Goal: Task Accomplishment & Management: Use online tool/utility

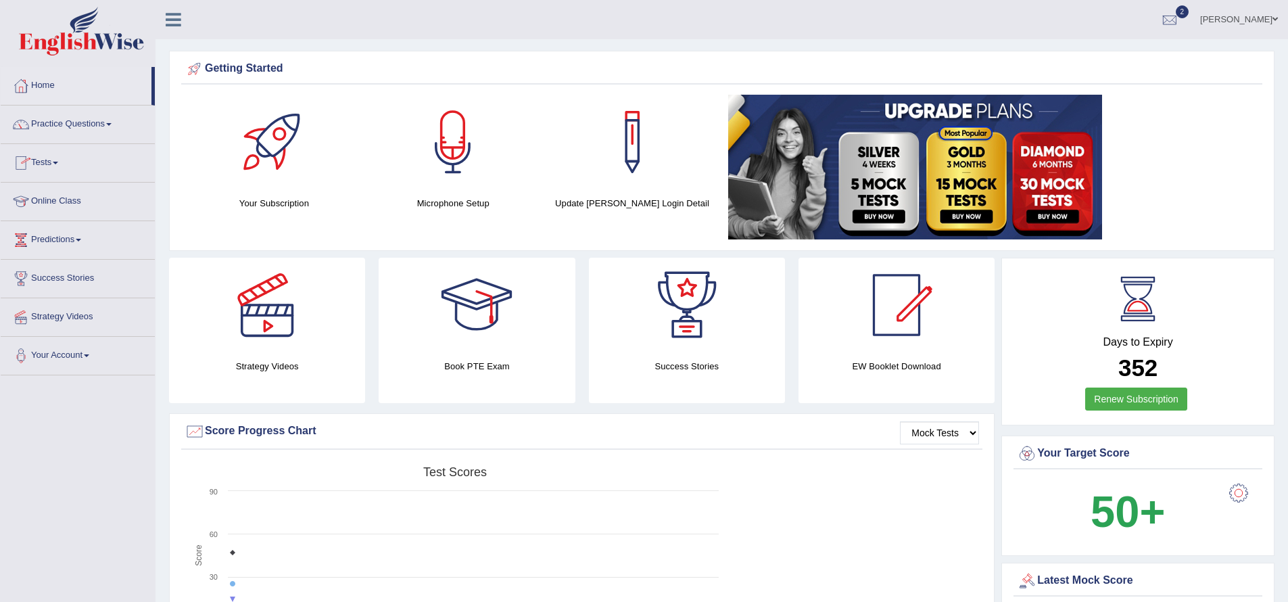
click at [63, 165] on link "Tests" at bounding box center [78, 161] width 154 height 34
click at [78, 239] on link "History" at bounding box center [88, 242] width 126 height 24
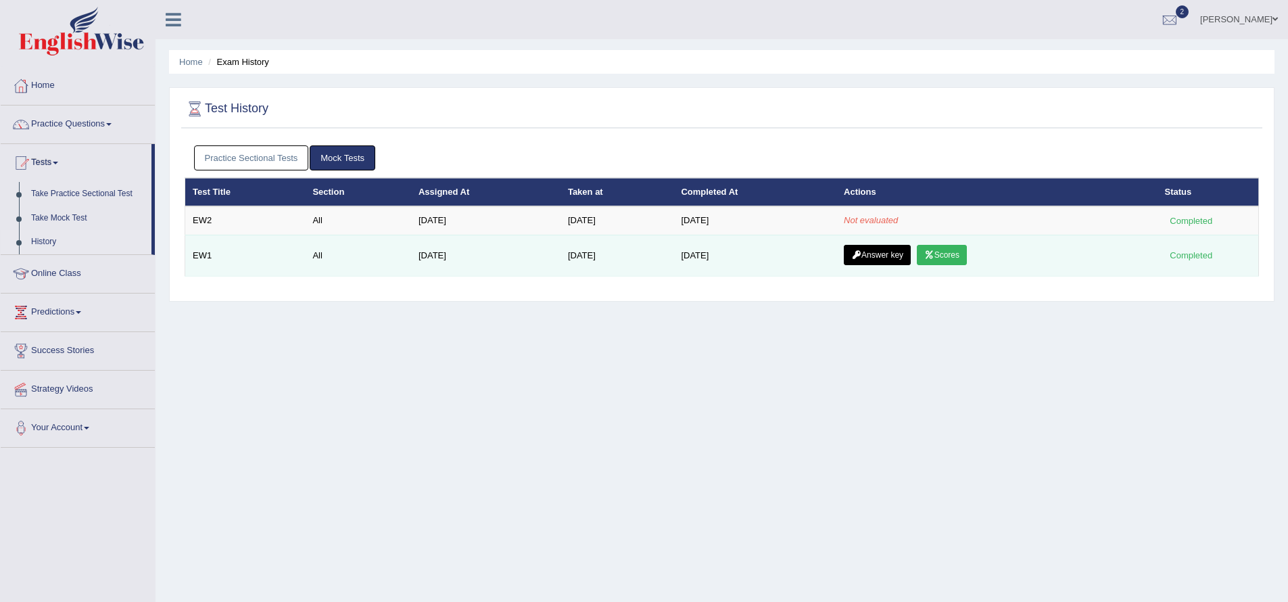
click at [954, 260] on link "Scores" at bounding box center [942, 255] width 50 height 20
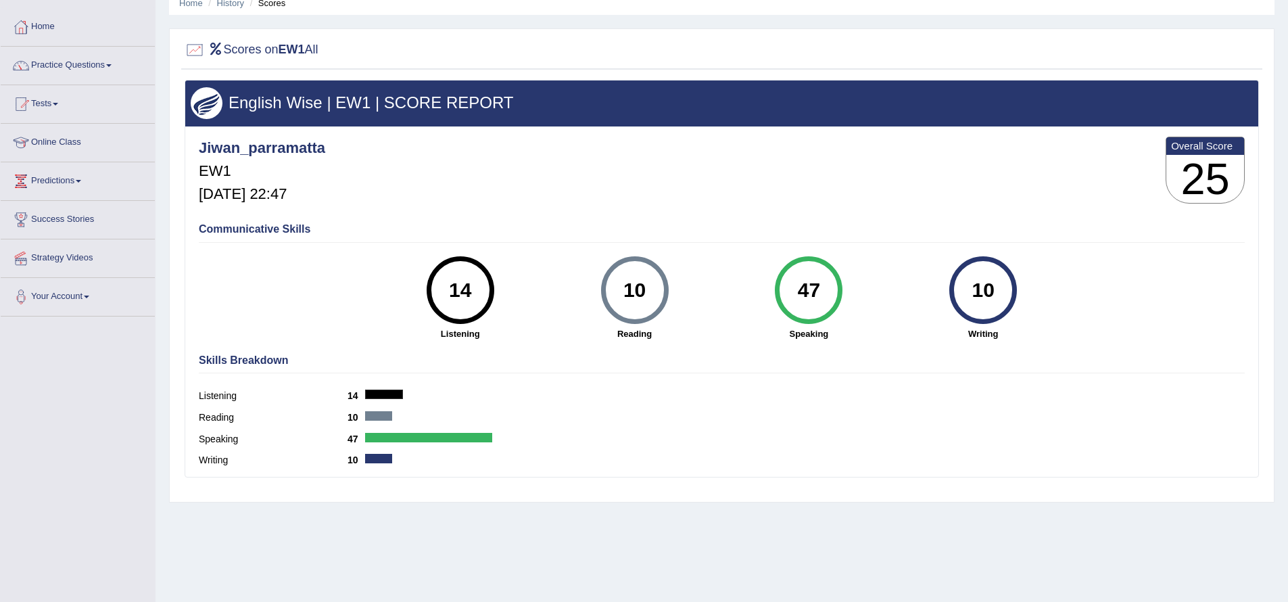
scroll to position [76, 0]
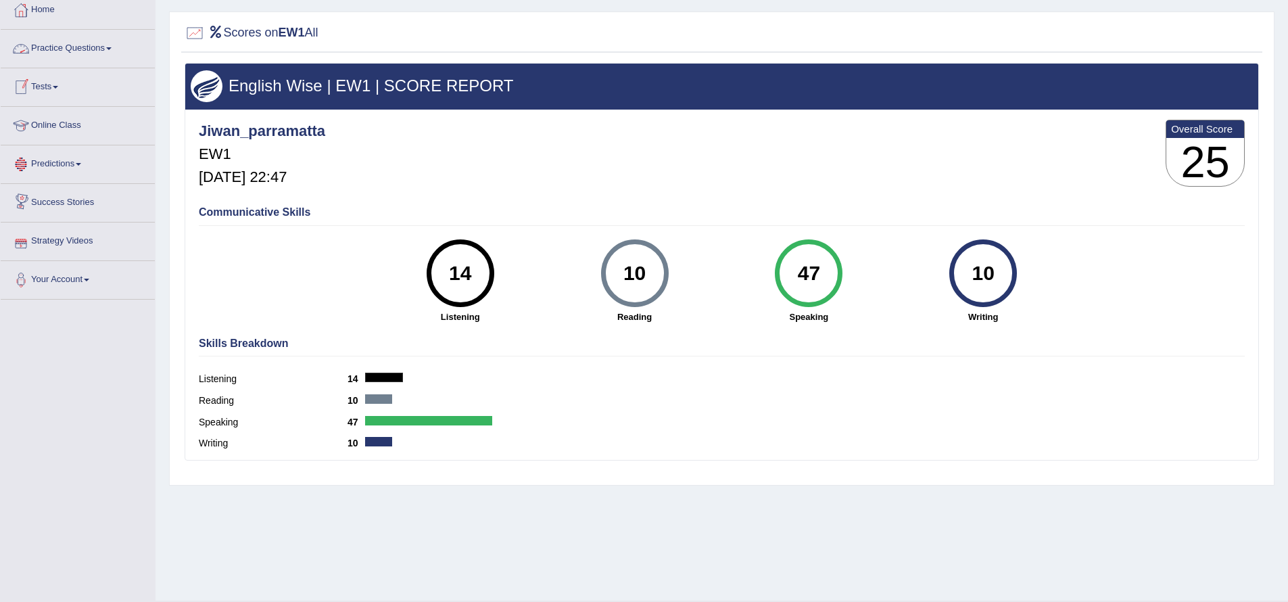
click at [58, 86] on span at bounding box center [55, 87] width 5 height 3
click at [99, 117] on link "Take Practice Sectional Test" at bounding box center [88, 118] width 126 height 24
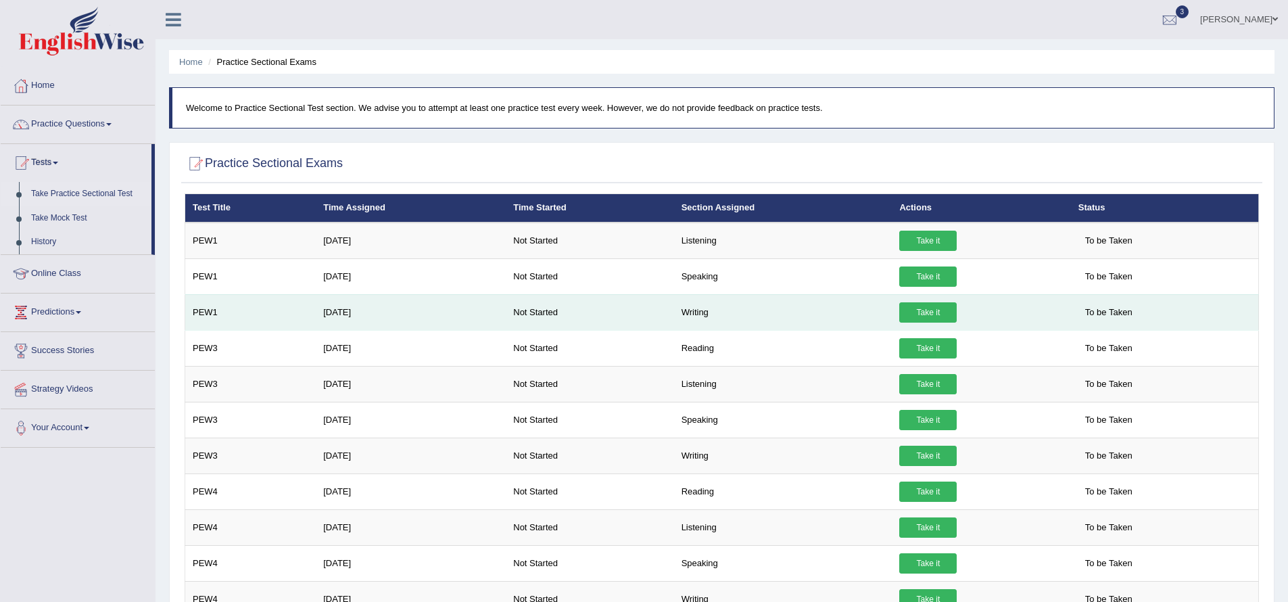
click at [929, 314] on link "Take it" at bounding box center [927, 312] width 57 height 20
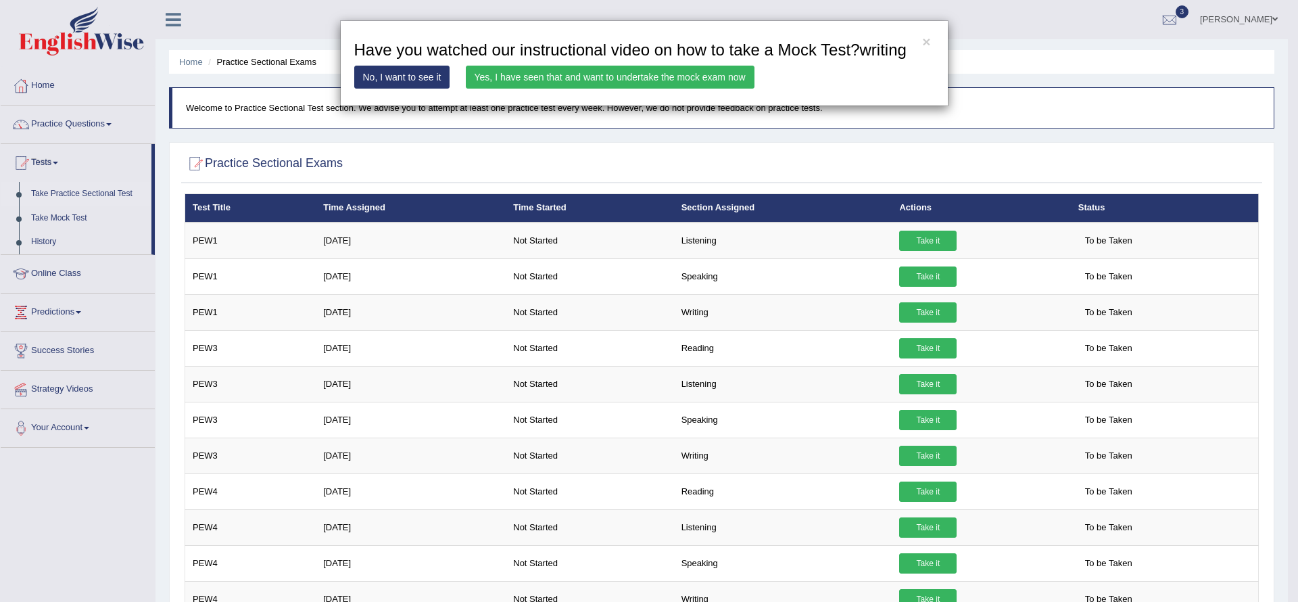
click at [505, 89] on link "Yes, I have seen that and want to undertake the mock exam now" at bounding box center [610, 77] width 289 height 23
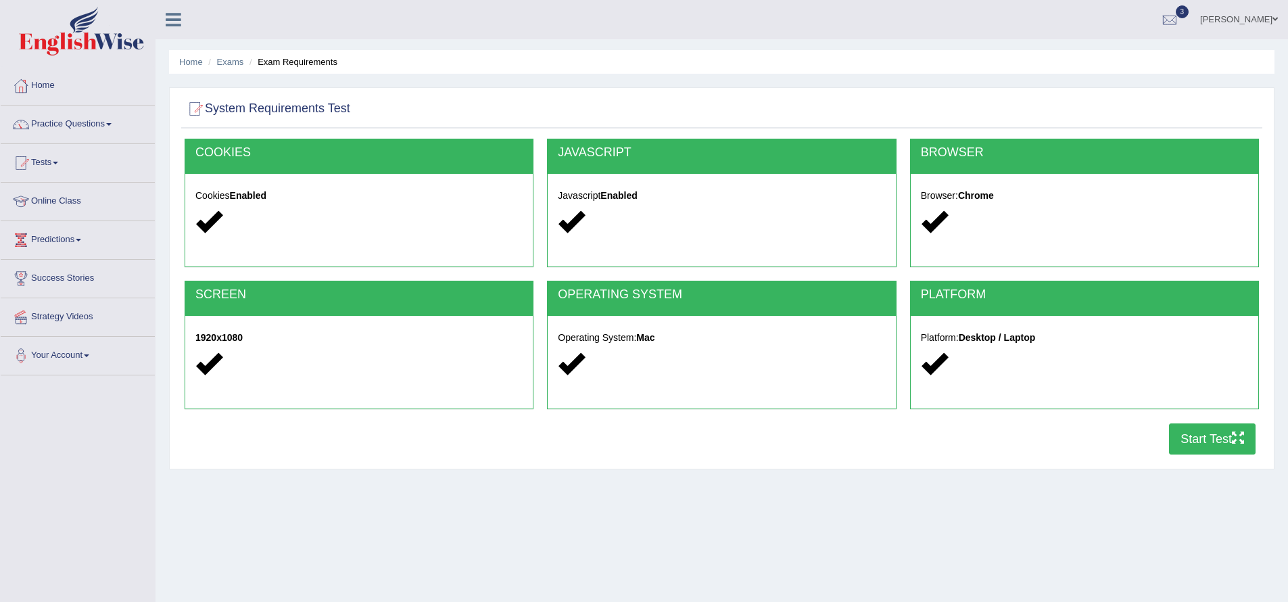
click at [1173, 437] on button "Start Test" at bounding box center [1212, 438] width 87 height 31
